Goal: Task Accomplishment & Management: Manage account settings

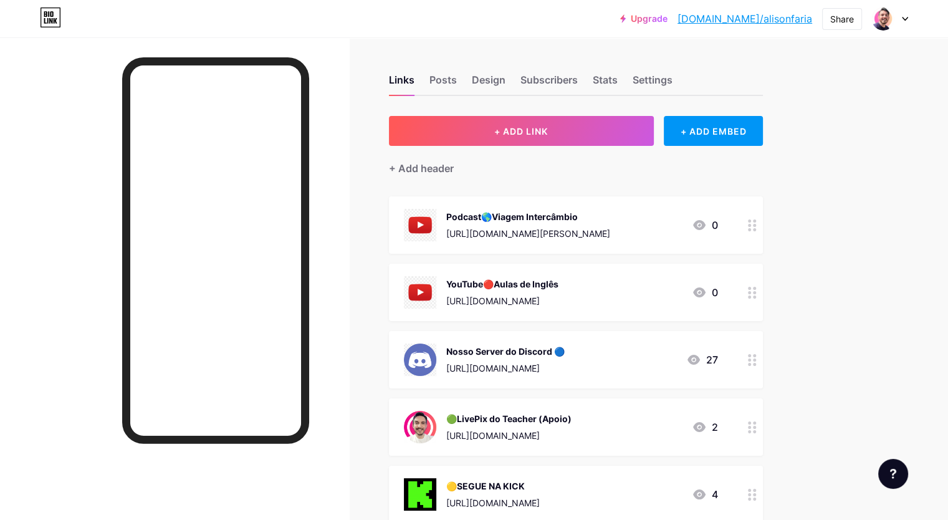
click at [586, 218] on div "Podcast🌎Viagem Intercâmbio" at bounding box center [528, 216] width 164 height 13
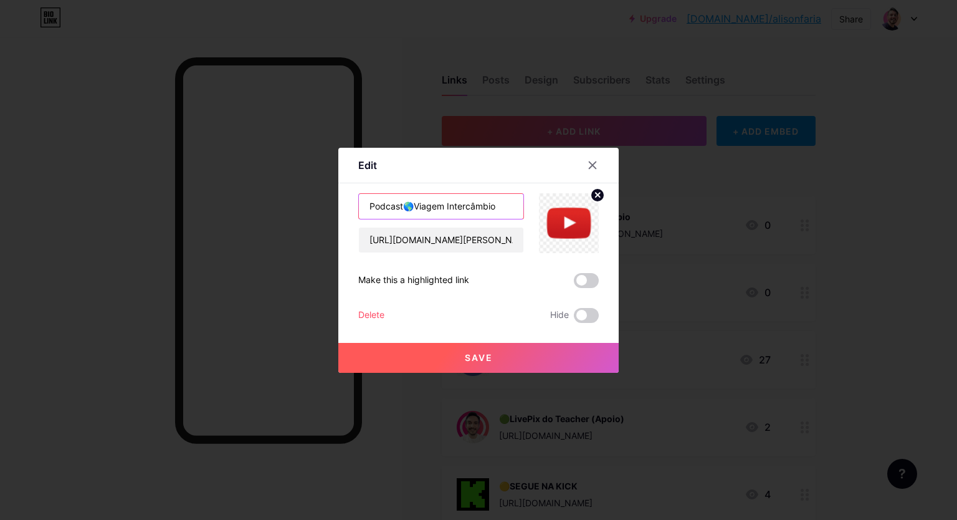
drag, startPoint x: 502, startPoint y: 208, endPoint x: 276, endPoint y: 220, distance: 226.5
click at [276, 220] on div "Edit Content YouTube Play YouTube video without leaving your page. ADD Vimeo Pl…" at bounding box center [478, 260] width 957 height 520
click at [461, 244] on input "[URL][DOMAIN_NAME][PERSON_NAME]" at bounding box center [441, 239] width 165 height 25
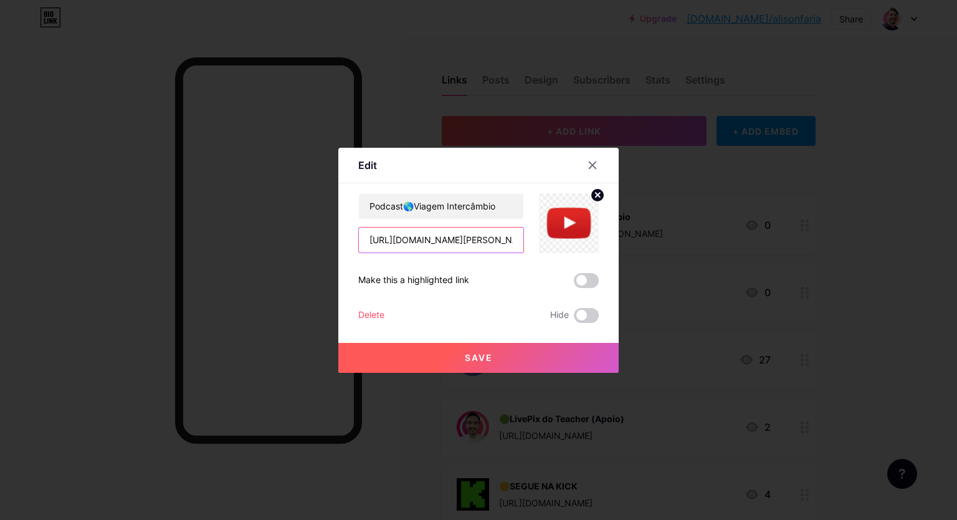
click at [461, 244] on input "[URL][DOMAIN_NAME][PERSON_NAME]" at bounding box center [441, 239] width 165 height 25
click at [591, 161] on icon at bounding box center [593, 165] width 10 height 10
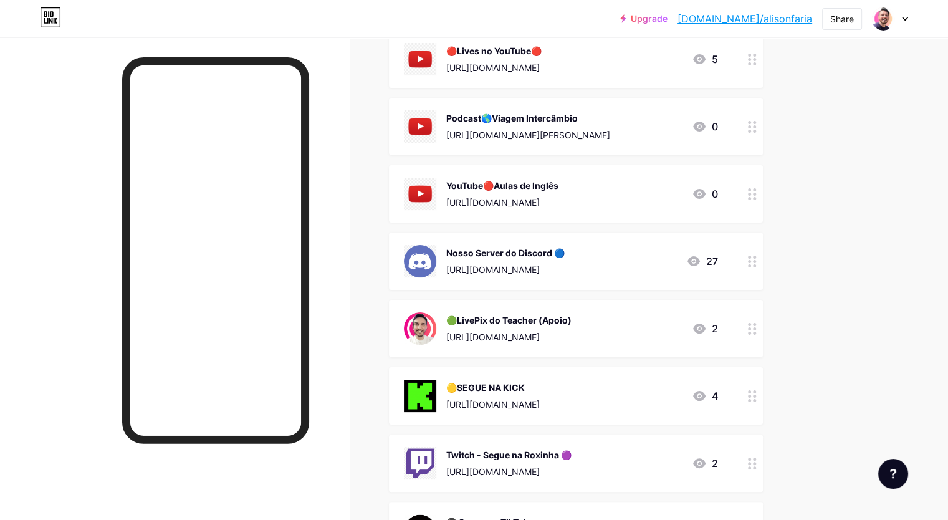
scroll to position [83, 0]
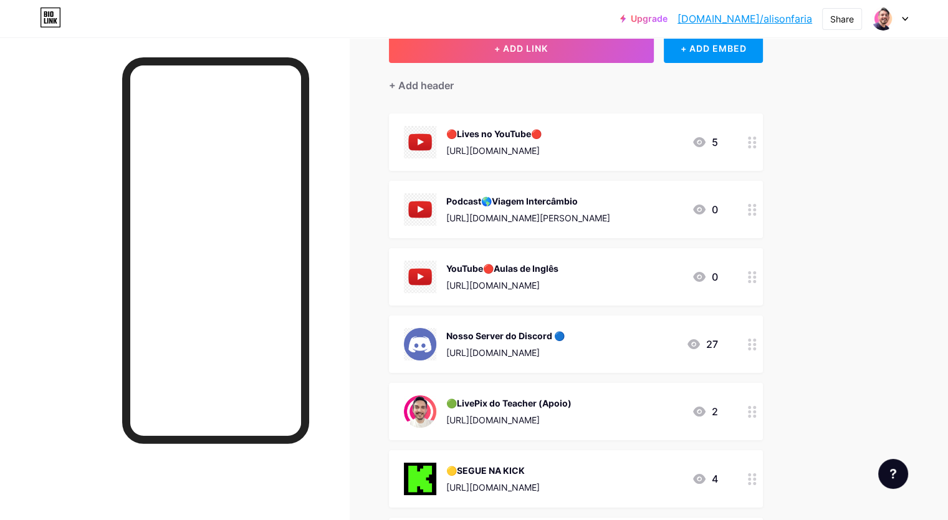
click at [595, 195] on div "Podcast🌎Viagem Intercâmbio" at bounding box center [528, 200] width 164 height 13
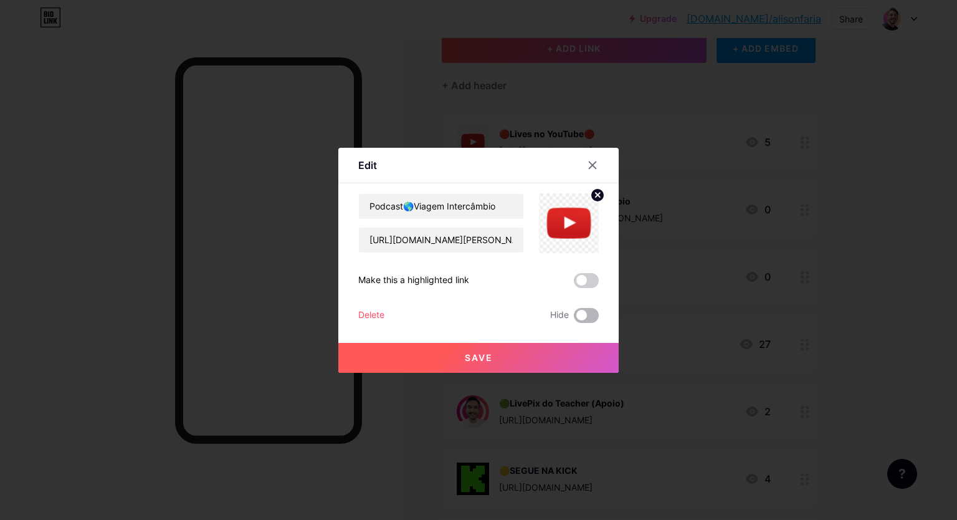
click at [583, 315] on span at bounding box center [586, 315] width 25 height 15
click at [574, 318] on input "checkbox" at bounding box center [574, 318] width 0 height 0
click at [495, 358] on button "Save" at bounding box center [478, 358] width 280 height 30
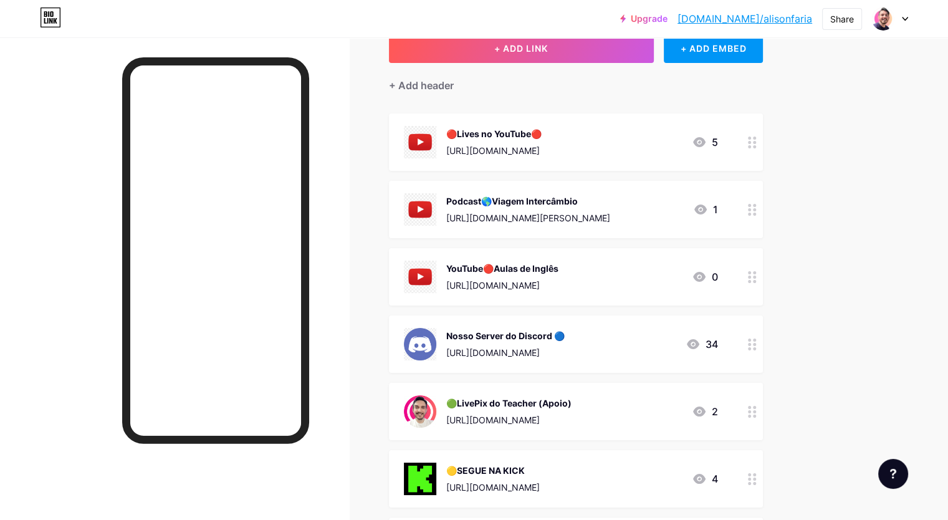
click at [874, 205] on div "Upgrade [DOMAIN_NAME]/alison... [DOMAIN_NAME]/alisonfaria Share Switch accounts…" at bounding box center [474, 475] width 948 height 1117
click at [710, 129] on div "🔴Lives no YouTube🔴 [URL][DOMAIN_NAME] 5" at bounding box center [561, 142] width 314 height 32
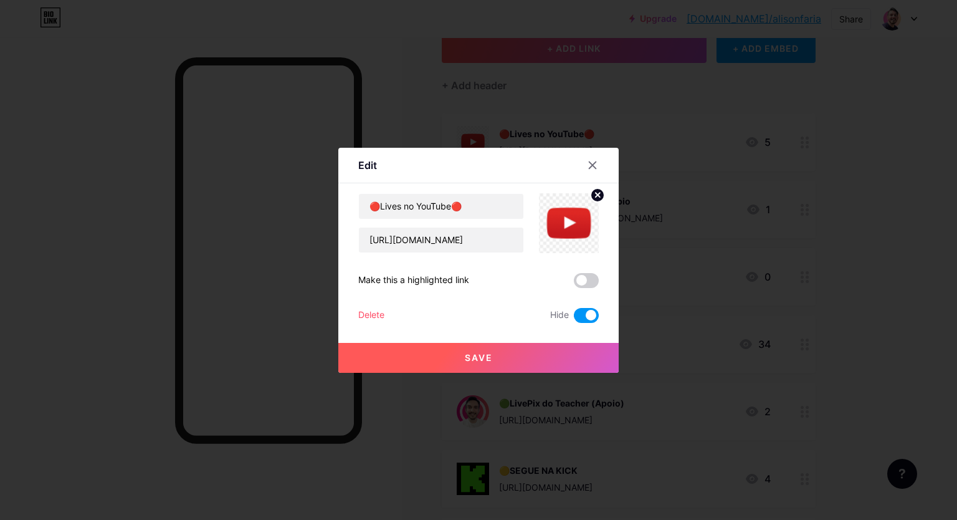
click at [579, 315] on span at bounding box center [586, 315] width 25 height 15
click at [574, 318] on input "checkbox" at bounding box center [574, 318] width 0 height 0
click at [513, 355] on button "Save" at bounding box center [478, 358] width 280 height 30
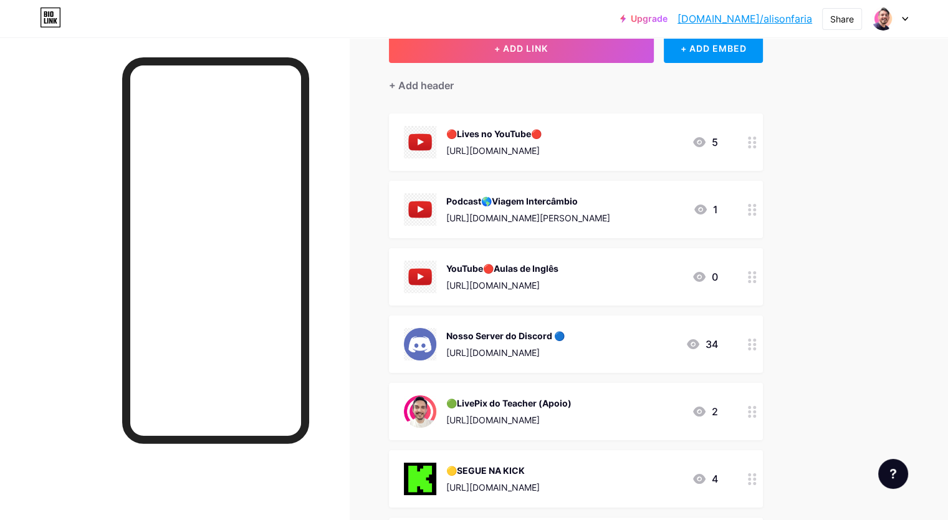
click at [815, 193] on div "Links Posts Design Subscribers Stats Settings + ADD LINK + ADD EMBED + Add head…" at bounding box center [407, 494] width 815 height 1079
click at [898, 247] on div "Upgrade [DOMAIN_NAME]/alison... [DOMAIN_NAME]/alisonfaria Share Switch accounts…" at bounding box center [474, 475] width 948 height 1117
click at [542, 150] on div "[URL][DOMAIN_NAME]" at bounding box center [493, 150] width 95 height 13
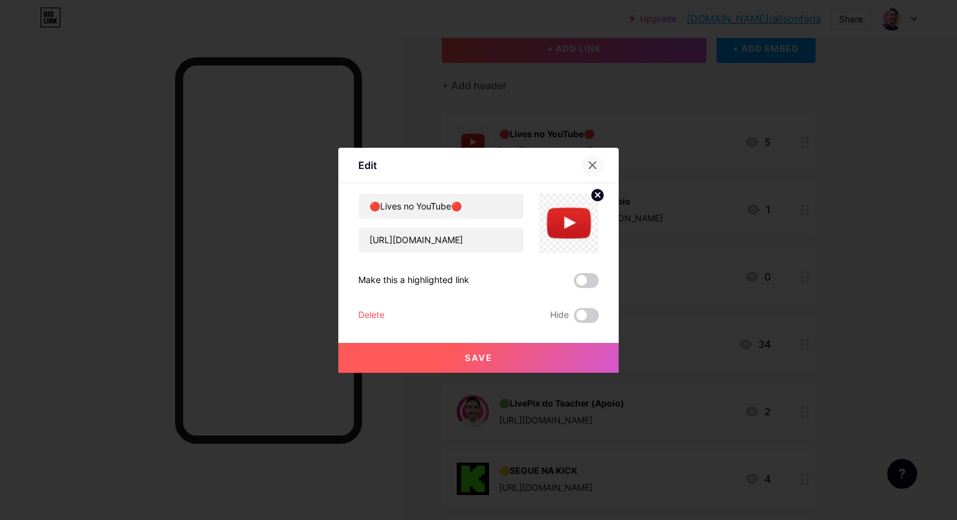
click at [591, 161] on icon at bounding box center [593, 165] width 10 height 10
